Goal: Task Accomplishment & Management: Manage account settings

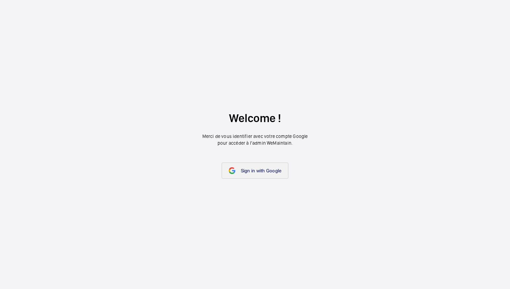
click at [249, 174] on span "Sign in with Google" at bounding box center [261, 170] width 41 height 5
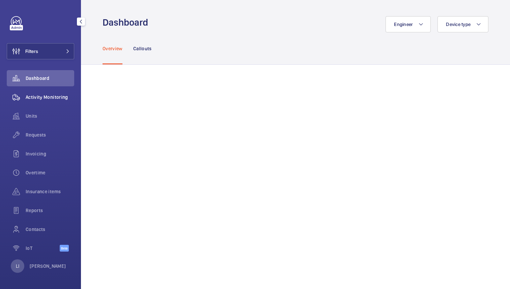
click at [49, 97] on span "Activity Monitoring" at bounding box center [50, 97] width 49 height 7
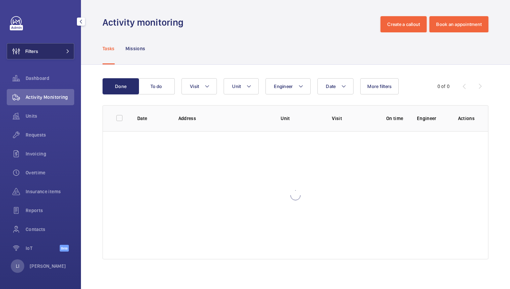
click at [56, 48] on button "Filters" at bounding box center [41, 51] width 68 height 16
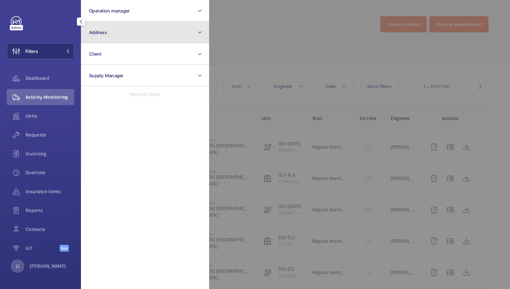
click at [123, 31] on button "Address" at bounding box center [145, 33] width 128 height 22
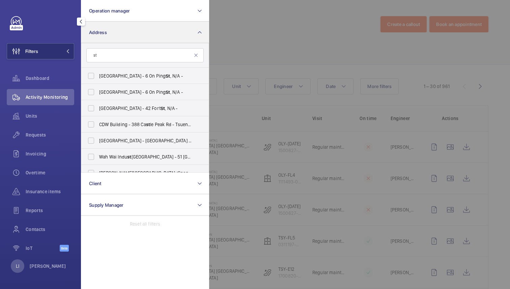
type input "s"
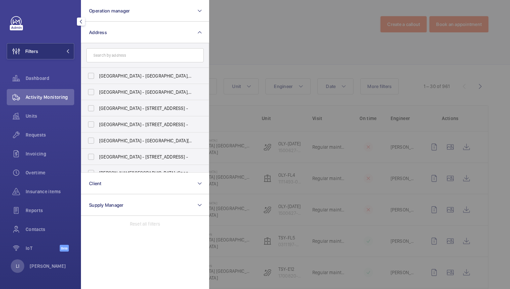
click at [251, 35] on div at bounding box center [464, 144] width 510 height 289
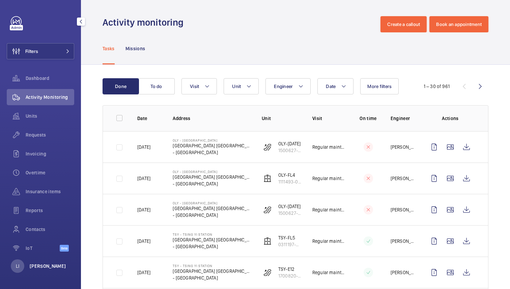
click at [43, 267] on p "[PERSON_NAME]" at bounding box center [48, 266] width 36 height 7
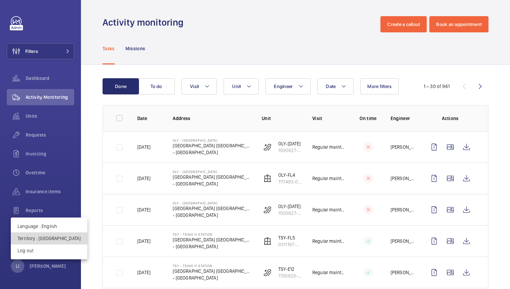
click at [51, 237] on p "Territory : Hong Kong" at bounding box center [49, 238] width 63 height 7
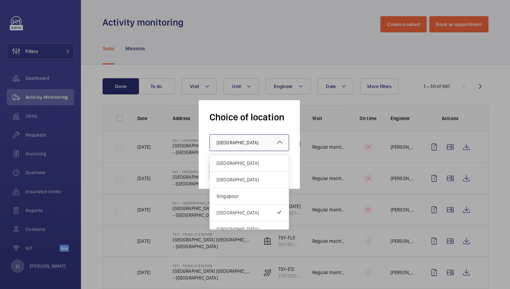
click at [221, 146] on div at bounding box center [249, 143] width 79 height 16
click at [242, 184] on div "[GEOGRAPHIC_DATA]" at bounding box center [249, 180] width 79 height 17
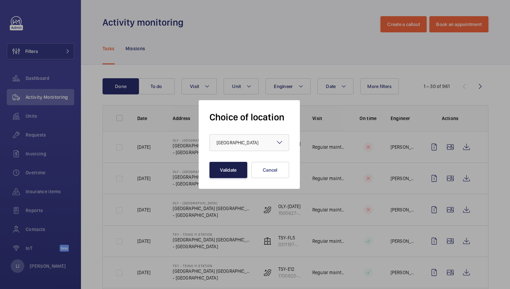
click at [241, 171] on button "Validate" at bounding box center [229, 170] width 38 height 16
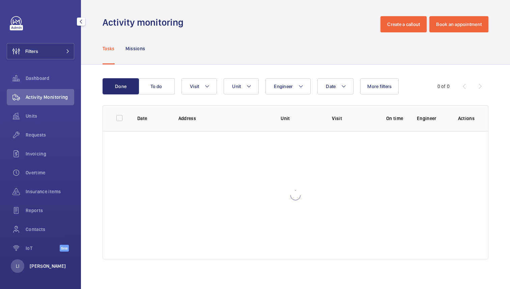
click at [45, 267] on p "[PERSON_NAME]" at bounding box center [48, 266] width 36 height 7
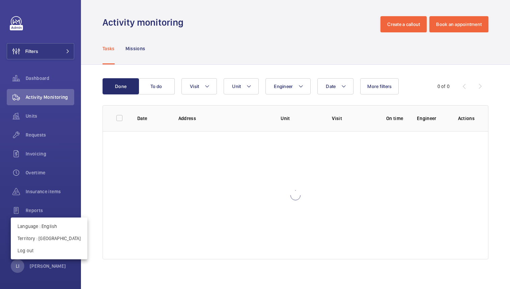
click at [243, 38] on div at bounding box center [255, 144] width 510 height 289
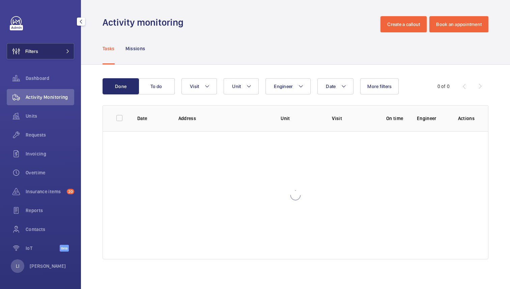
click at [70, 48] on button "Filters" at bounding box center [41, 51] width 68 height 16
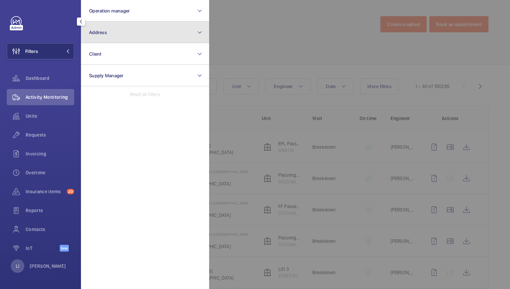
click at [124, 30] on button "Address" at bounding box center [145, 33] width 128 height 22
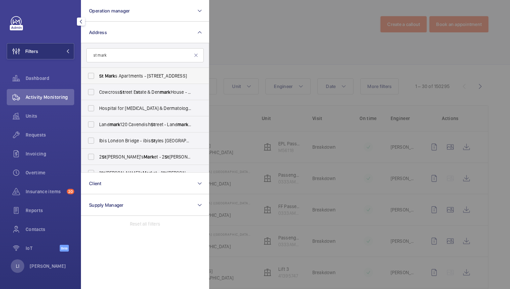
type input "st mark"
click at [146, 75] on span "St Mark s Apartments - [STREET_ADDRESS]" at bounding box center [145, 76] width 93 height 7
click at [98, 75] on input "St Mark s Apartments - [STREET_ADDRESS]" at bounding box center [91, 76] width 14 height 14
checkbox input "true"
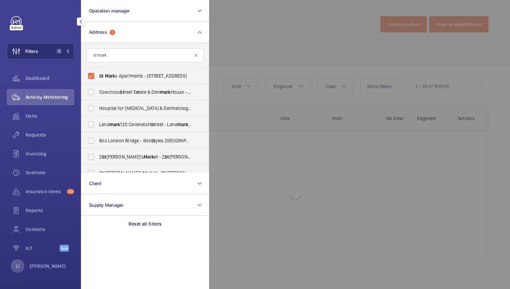
click at [280, 36] on div at bounding box center [464, 144] width 510 height 289
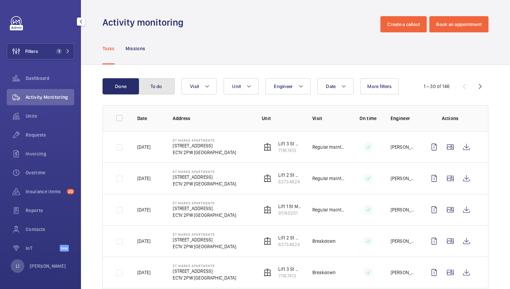
click at [154, 88] on button "To do" at bounding box center [156, 86] width 36 height 16
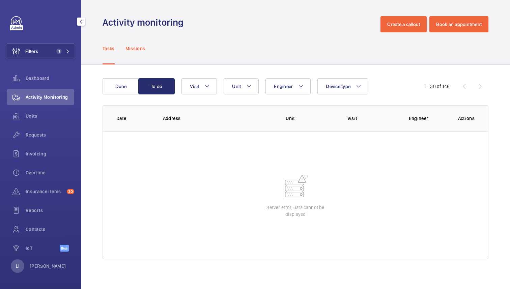
click at [139, 50] on p "Missions" at bounding box center [136, 48] width 20 height 7
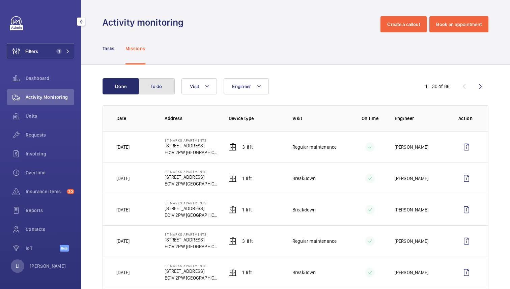
click at [165, 84] on button "To do" at bounding box center [156, 86] width 36 height 16
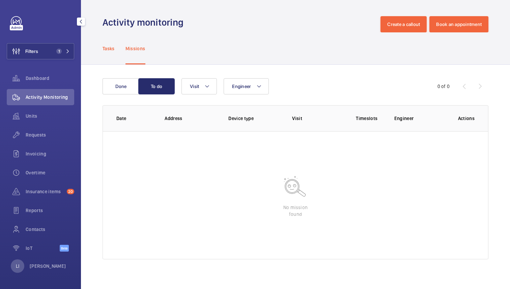
click at [110, 51] on p "Tasks" at bounding box center [109, 48] width 12 height 7
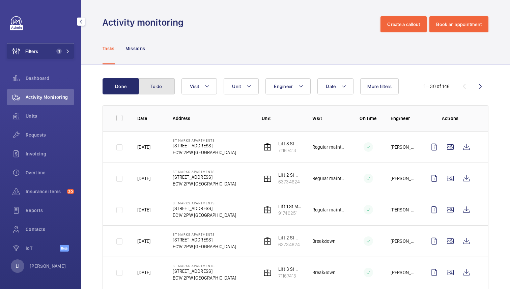
click at [161, 89] on button "To do" at bounding box center [156, 86] width 36 height 16
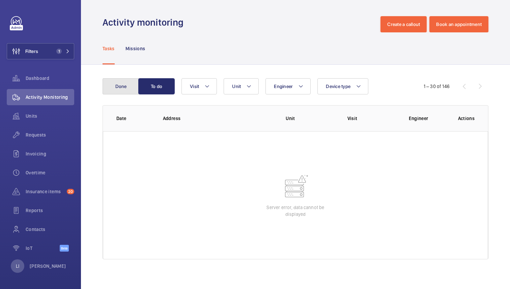
click at [127, 84] on button "Done" at bounding box center [121, 86] width 36 height 16
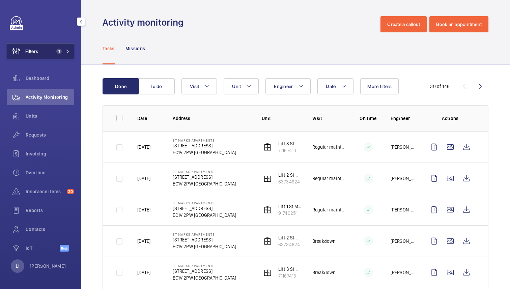
click at [60, 47] on button "Filters 1" at bounding box center [41, 51] width 68 height 16
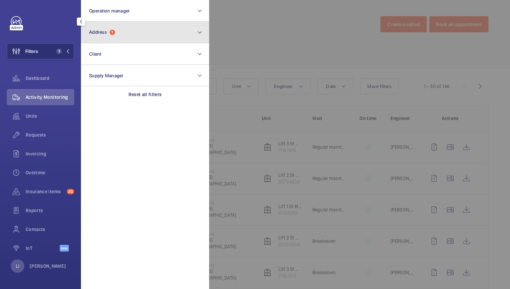
click at [121, 31] on button "Address 1" at bounding box center [145, 33] width 128 height 22
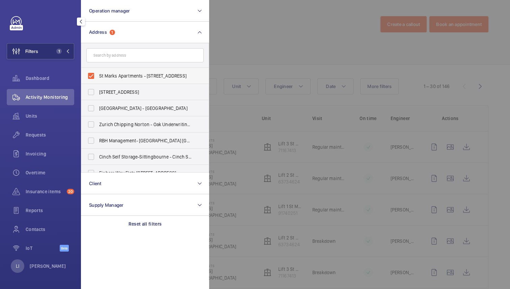
click at [131, 76] on span "St Marks Apartments - [STREET_ADDRESS]" at bounding box center [145, 76] width 93 height 7
click at [98, 76] on input "St Marks Apartments - [STREET_ADDRESS]" at bounding box center [91, 76] width 14 height 14
checkbox input "false"
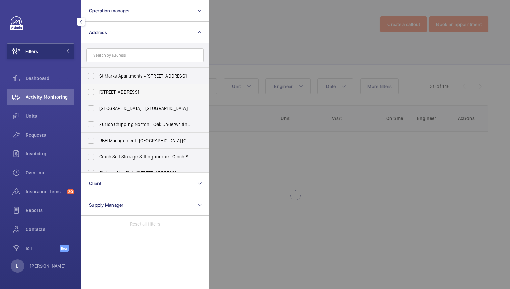
click at [131, 91] on span "[STREET_ADDRESS]" at bounding box center [145, 92] width 93 height 7
click at [98, 91] on input "[STREET_ADDRESS]" at bounding box center [91, 92] width 14 height 14
checkbox input "true"
click at [291, 47] on div at bounding box center [464, 144] width 510 height 289
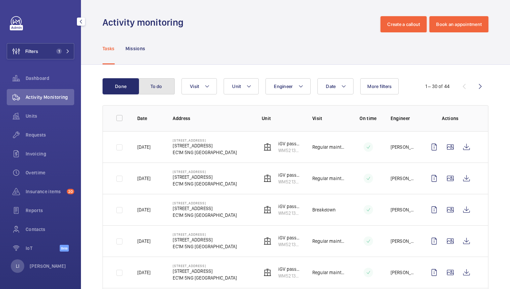
click at [156, 90] on button "To do" at bounding box center [156, 86] width 36 height 16
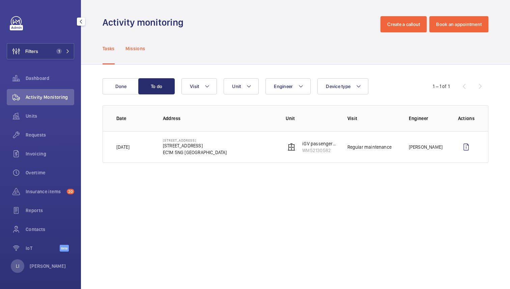
click at [135, 50] on p "Missions" at bounding box center [136, 48] width 20 height 7
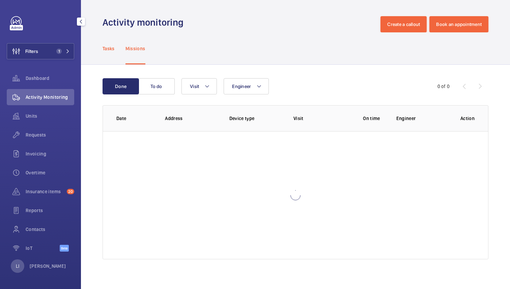
click at [110, 49] on p "Tasks" at bounding box center [109, 48] width 12 height 7
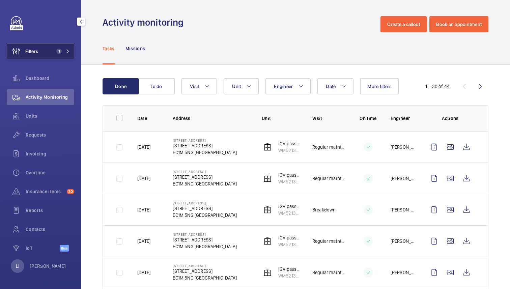
click at [55, 54] on button "Filters 1" at bounding box center [41, 51] width 68 height 16
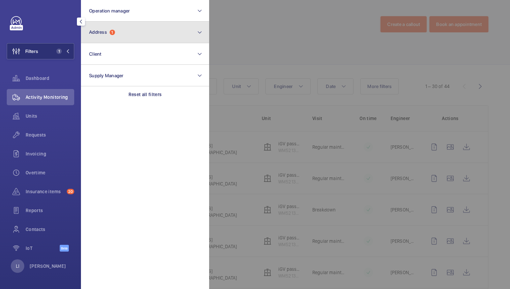
click at [128, 32] on button "Address 1" at bounding box center [145, 33] width 128 height 22
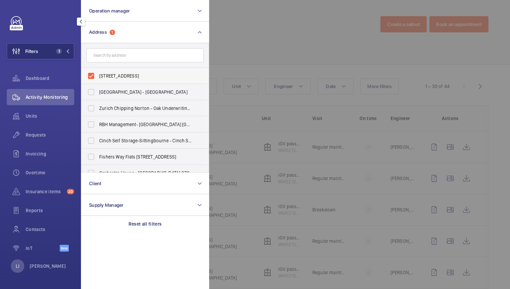
click at [109, 79] on span "[STREET_ADDRESS]" at bounding box center [145, 76] width 93 height 7
click at [98, 79] on input "[STREET_ADDRESS]" at bounding box center [91, 76] width 14 height 14
checkbox input "false"
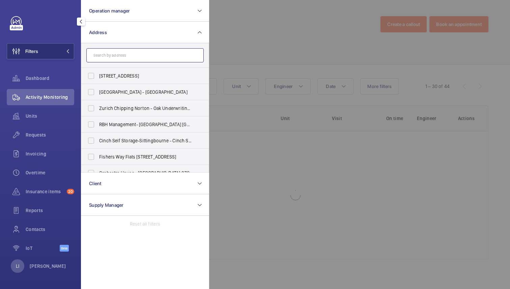
click at [129, 55] on input "text" at bounding box center [144, 55] width 117 height 14
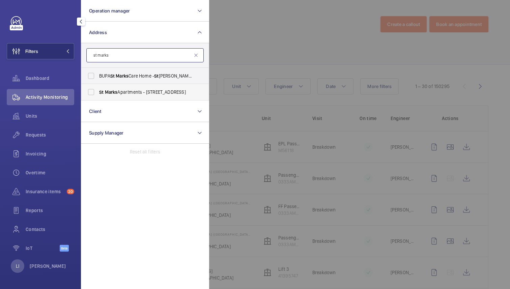
type input "st marks"
click at [126, 91] on span "St Marks Apartments - [STREET_ADDRESS]" at bounding box center [145, 92] width 93 height 7
click at [98, 91] on input "St Marks Apartments - [STREET_ADDRESS]" at bounding box center [91, 92] width 14 height 14
checkbox input "true"
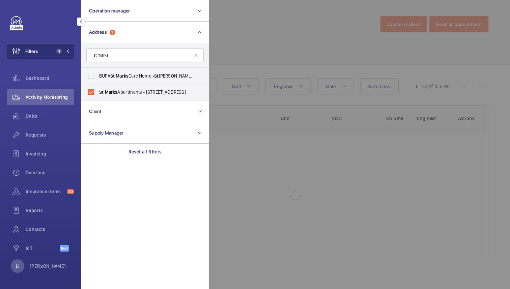
click at [276, 41] on div at bounding box center [464, 144] width 510 height 289
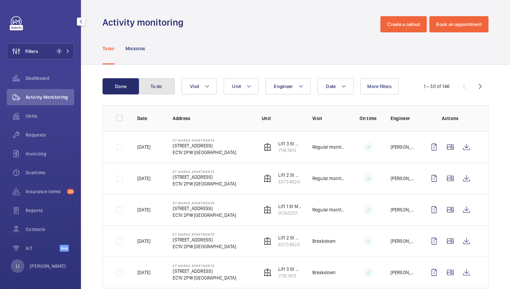
click at [165, 84] on button "To do" at bounding box center [156, 86] width 36 height 16
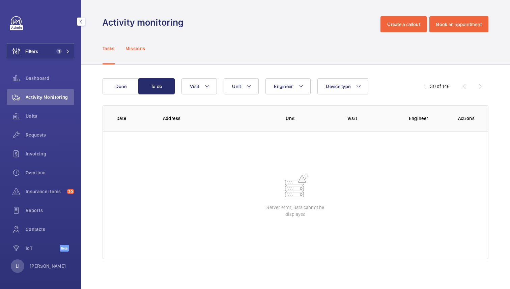
click at [134, 54] on div "Missions" at bounding box center [136, 48] width 20 height 32
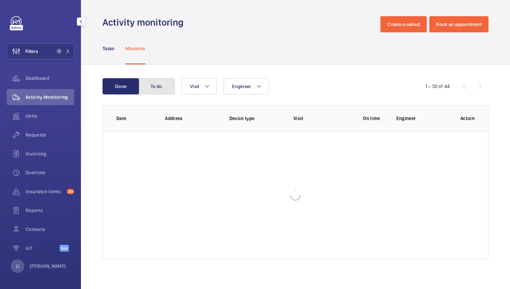
click at [155, 89] on button "To do" at bounding box center [156, 86] width 36 height 16
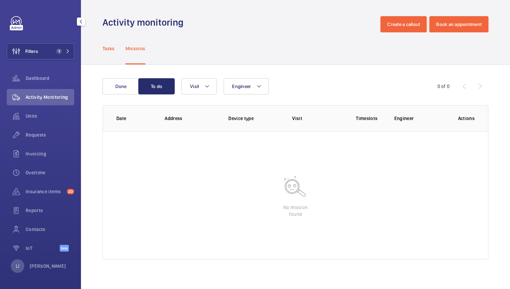
click at [111, 46] on p "Tasks" at bounding box center [109, 48] width 12 height 7
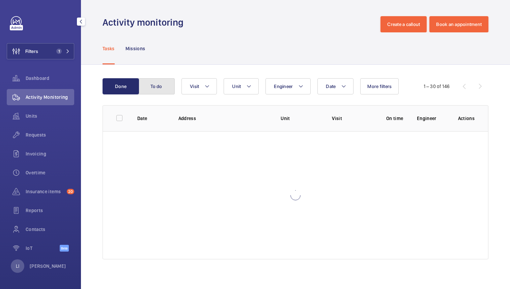
click at [162, 88] on button "To do" at bounding box center [156, 86] width 36 height 16
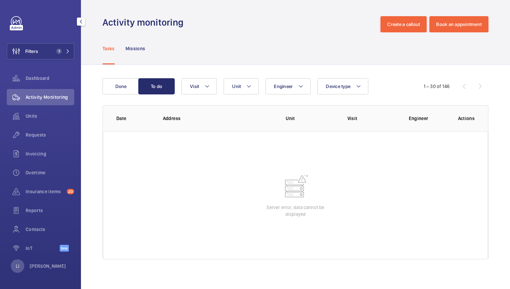
click at [310, 209] on p "Server error, data cannot be displayed" at bounding box center [296, 211] width 68 height 14
click at [56, 55] on button "Filters 1" at bounding box center [41, 51] width 68 height 16
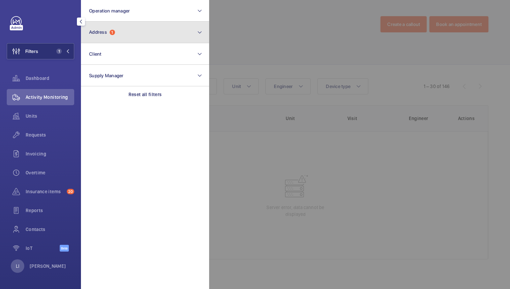
click at [106, 37] on button "Address 1" at bounding box center [145, 33] width 128 height 22
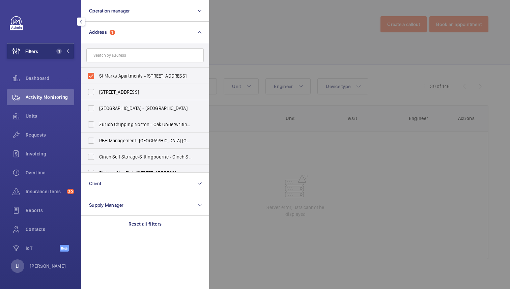
click at [255, 56] on div at bounding box center [464, 144] width 510 height 289
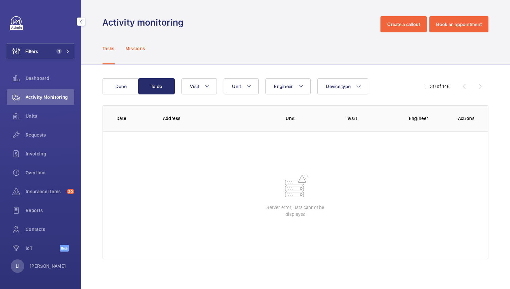
click at [141, 50] on p "Missions" at bounding box center [136, 48] width 20 height 7
